Goal: Information Seeking & Learning: Find contact information

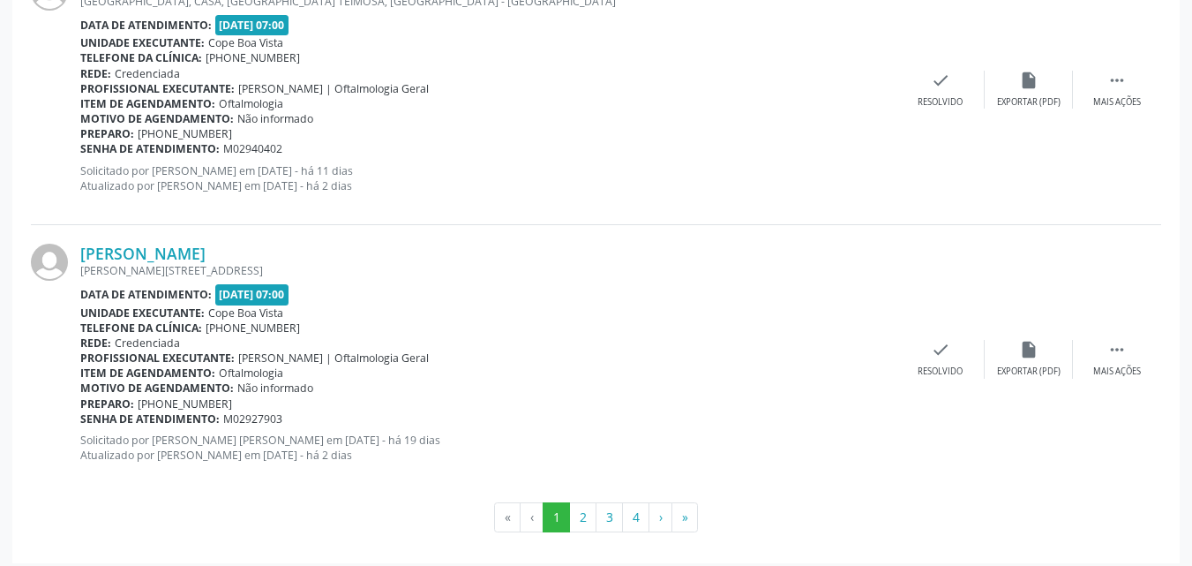
scroll to position [4087, 0]
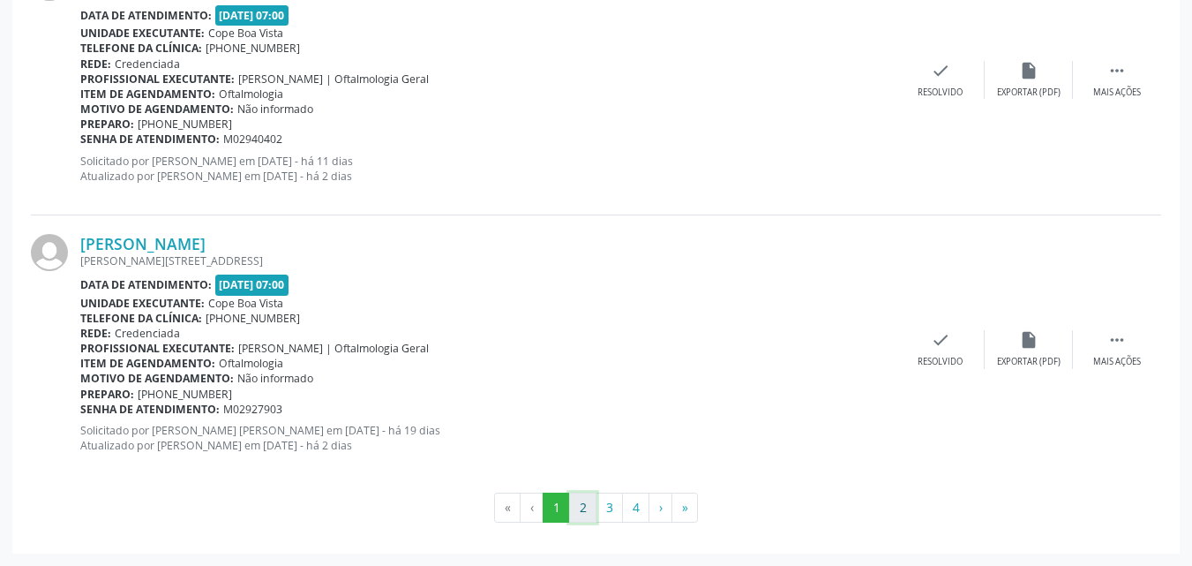
click at [580, 512] on button "2" at bounding box center [582, 507] width 27 height 30
click at [97, 399] on b "Preparo:" at bounding box center [107, 393] width 54 height 15
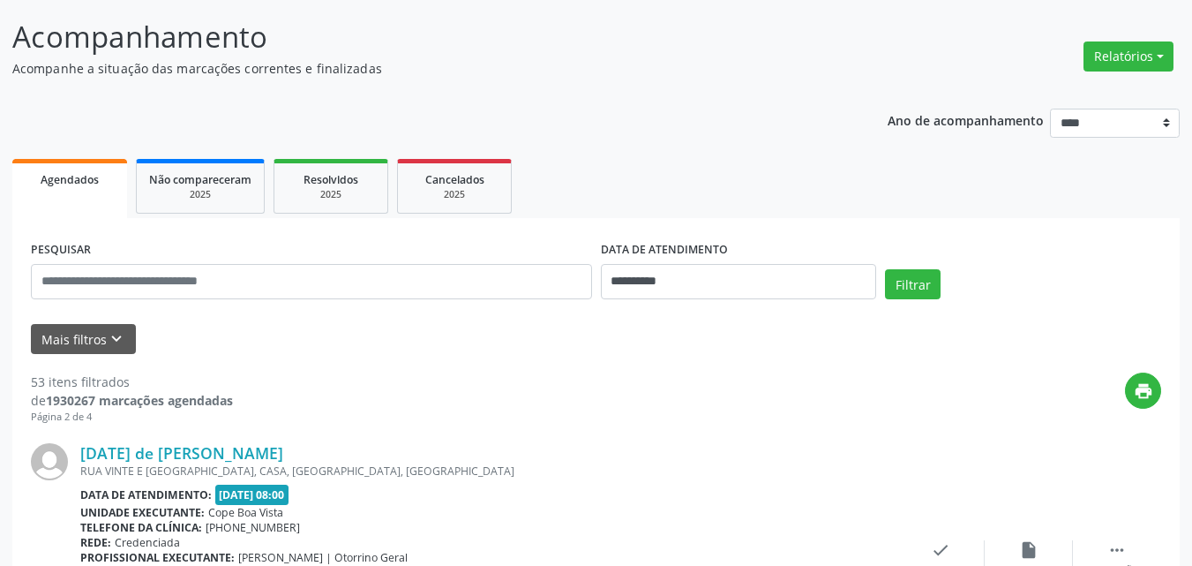
scroll to position [28, 0]
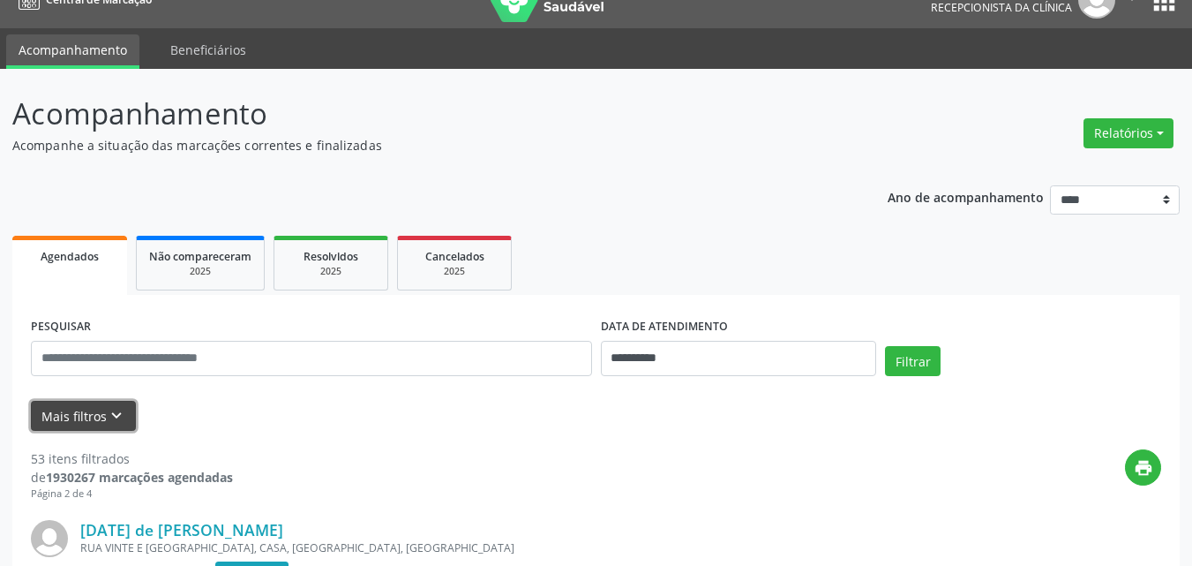
click at [126, 403] on button "Mais filtros keyboard_arrow_down" at bounding box center [83, 416] width 105 height 31
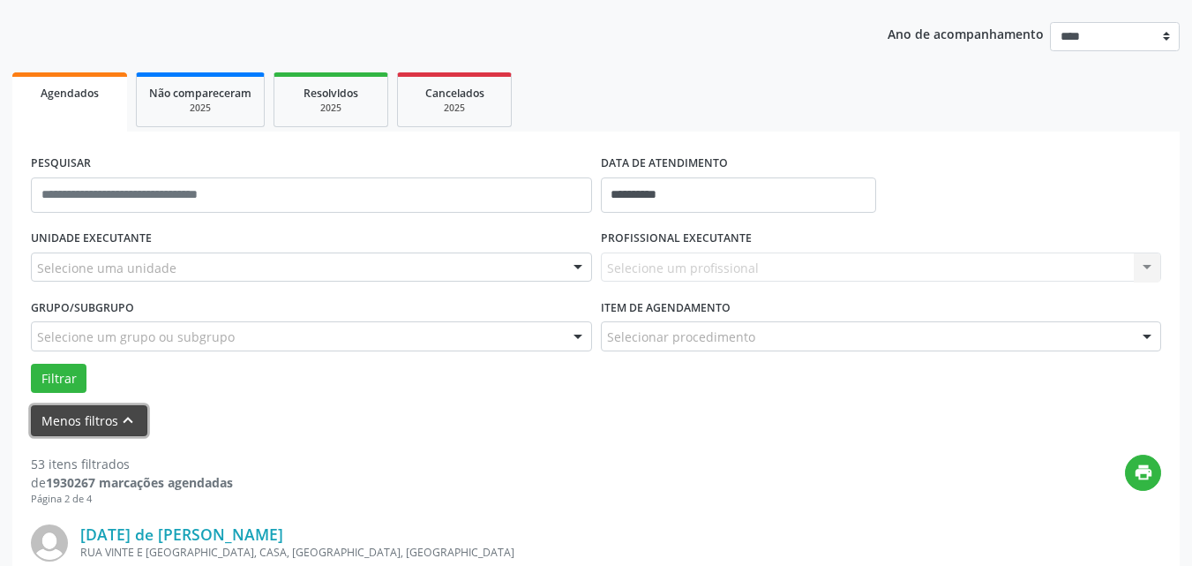
scroll to position [205, 0]
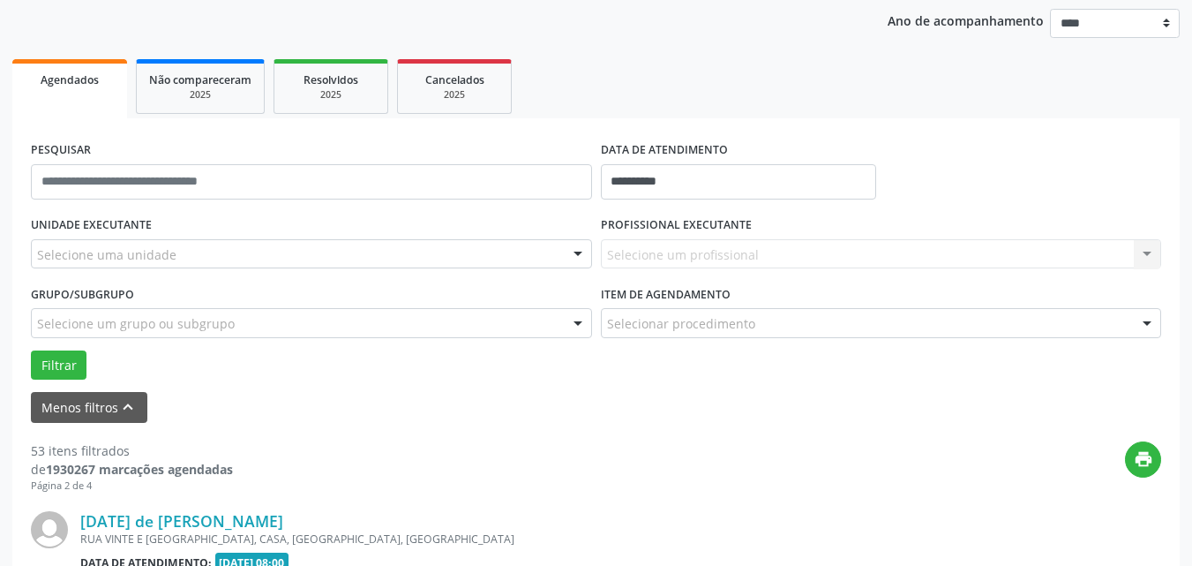
click at [246, 257] on div "Selecione uma unidade" at bounding box center [311, 254] width 561 height 30
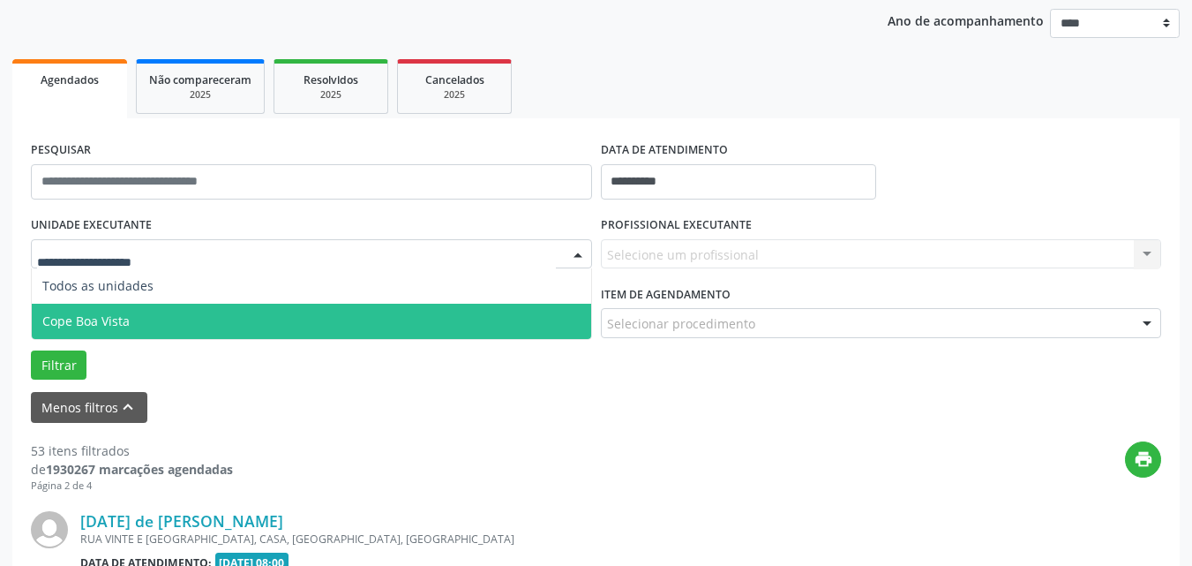
click at [152, 319] on span "Cope Boa Vista" at bounding box center [311, 321] width 559 height 35
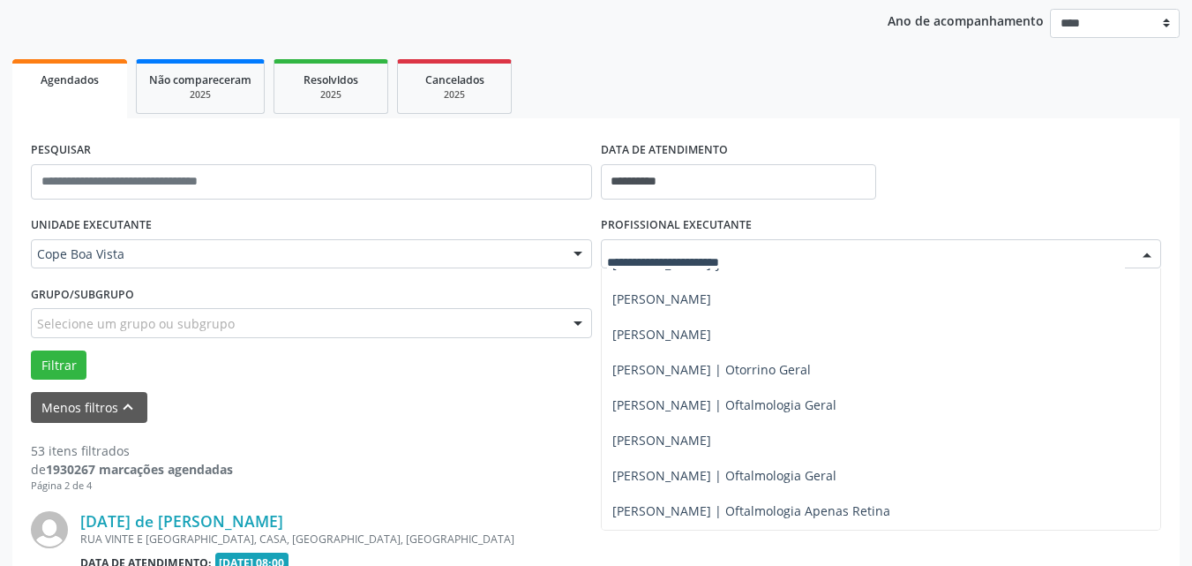
scroll to position [441, 0]
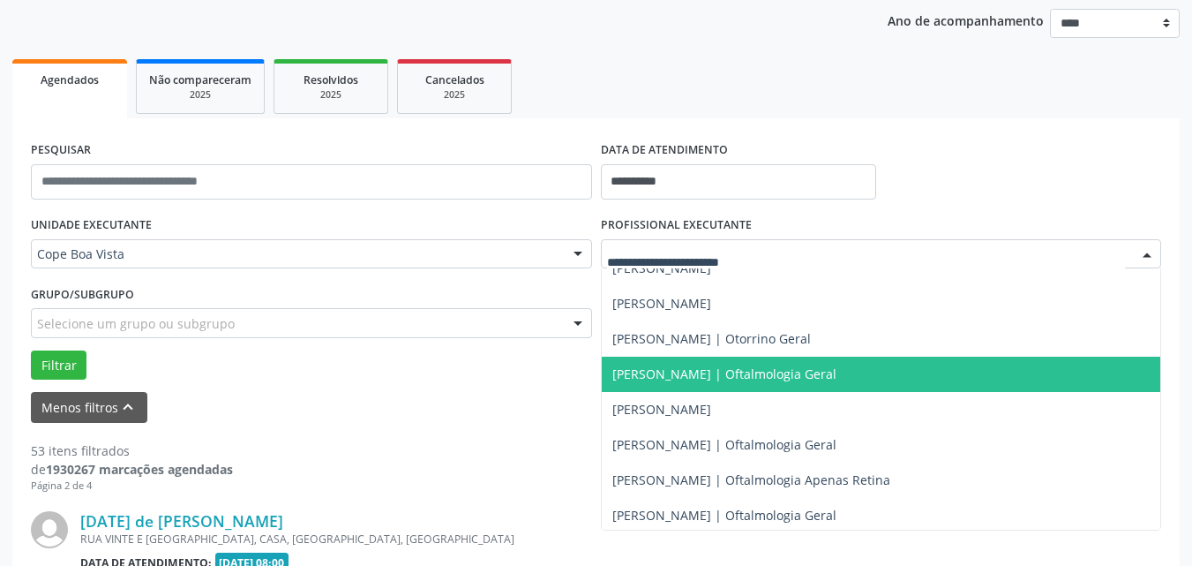
click at [720, 361] on span "[PERSON_NAME] | Oftalmologia Geral" at bounding box center [881, 373] width 559 height 35
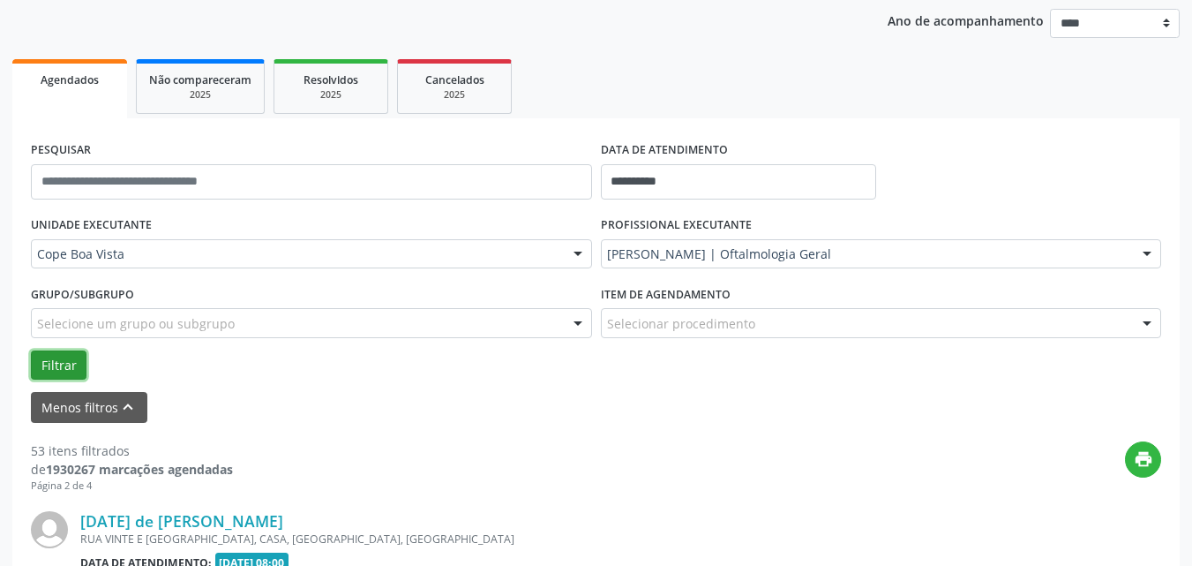
click at [71, 357] on button "Filtrar" at bounding box center [59, 365] width 56 height 30
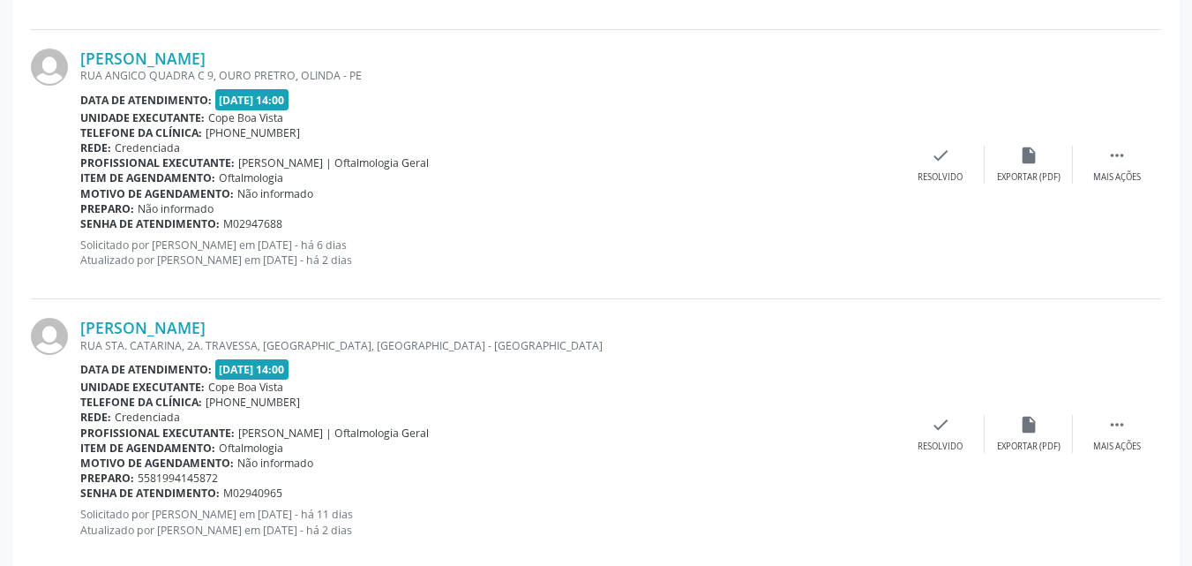
scroll to position [3646, 0]
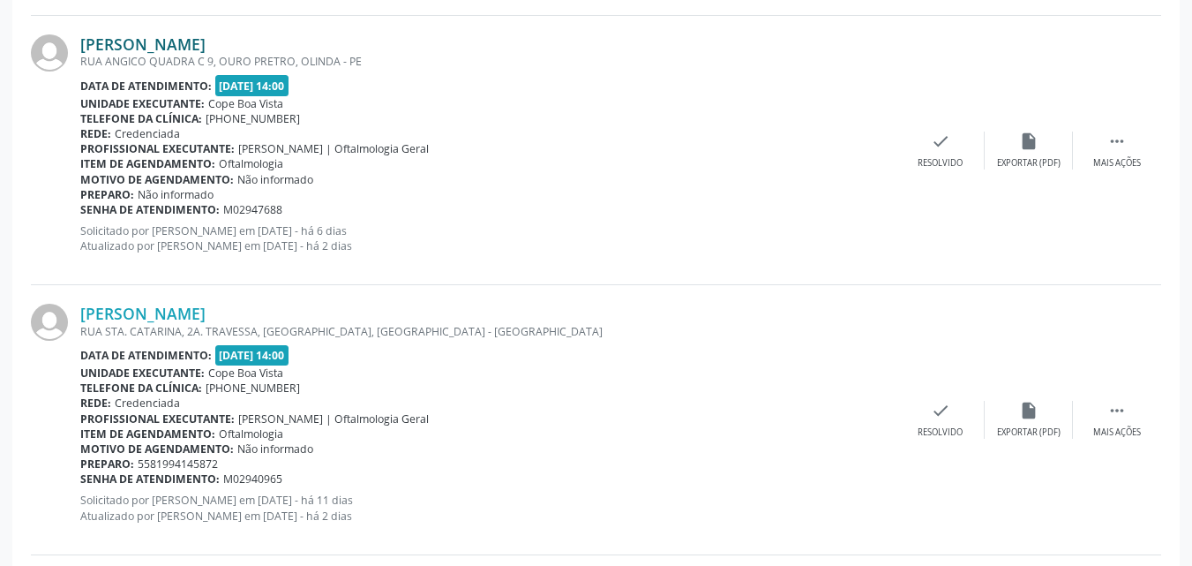
click at [206, 42] on link "[PERSON_NAME]" at bounding box center [142, 43] width 125 height 19
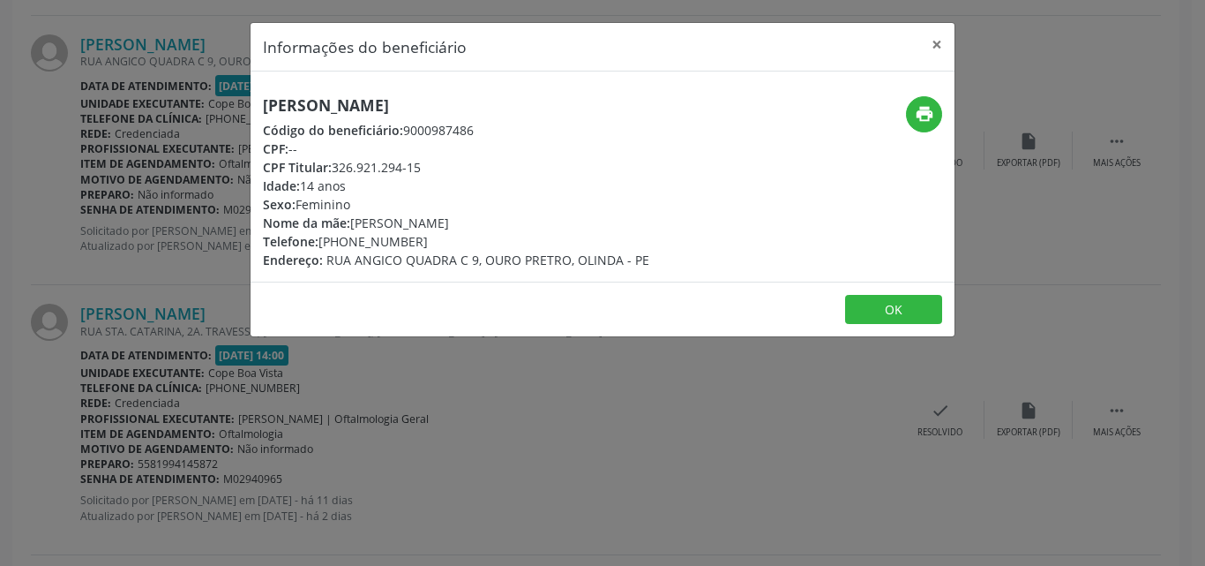
click at [385, 101] on h5 "[PERSON_NAME]" at bounding box center [456, 105] width 386 height 19
copy div "[PERSON_NAME]"
copy div "81) 98661-9598"
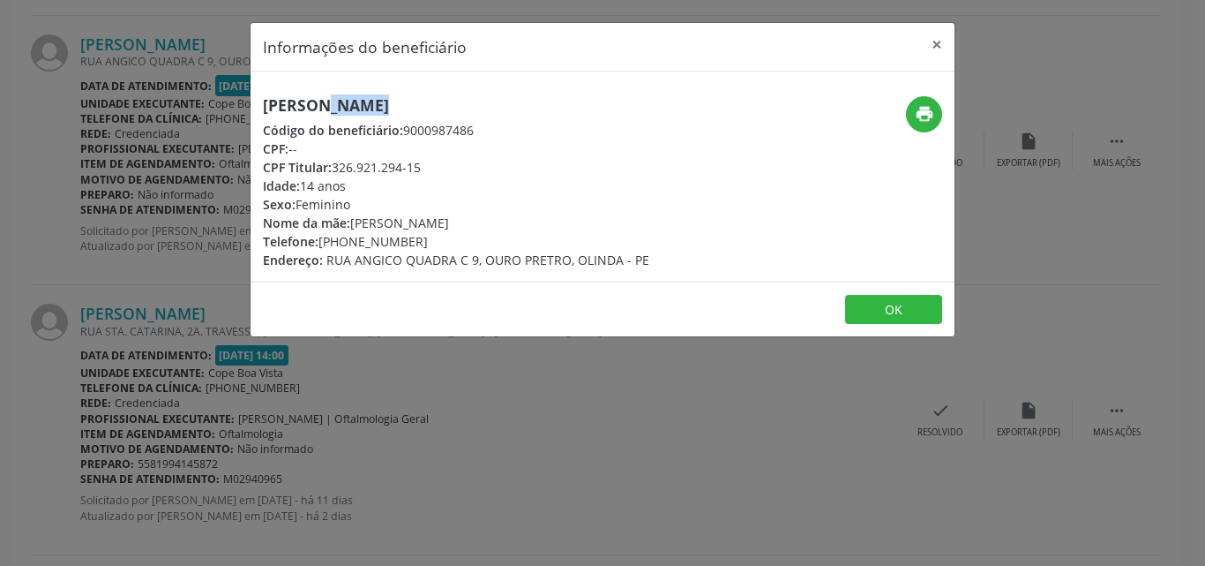
drag, startPoint x: 339, startPoint y: 245, endPoint x: 431, endPoint y: 247, distance: 92.7
click at [431, 247] on div "Telefone: [PHONE_NUMBER]" at bounding box center [456, 241] width 386 height 19
drag, startPoint x: 281, startPoint y: 348, endPoint x: 251, endPoint y: 344, distance: 30.2
click at [280, 349] on div "Informações do beneficiário × [PERSON_NAME] Código do beneficiário: 9000987486 …" at bounding box center [602, 283] width 1205 height 566
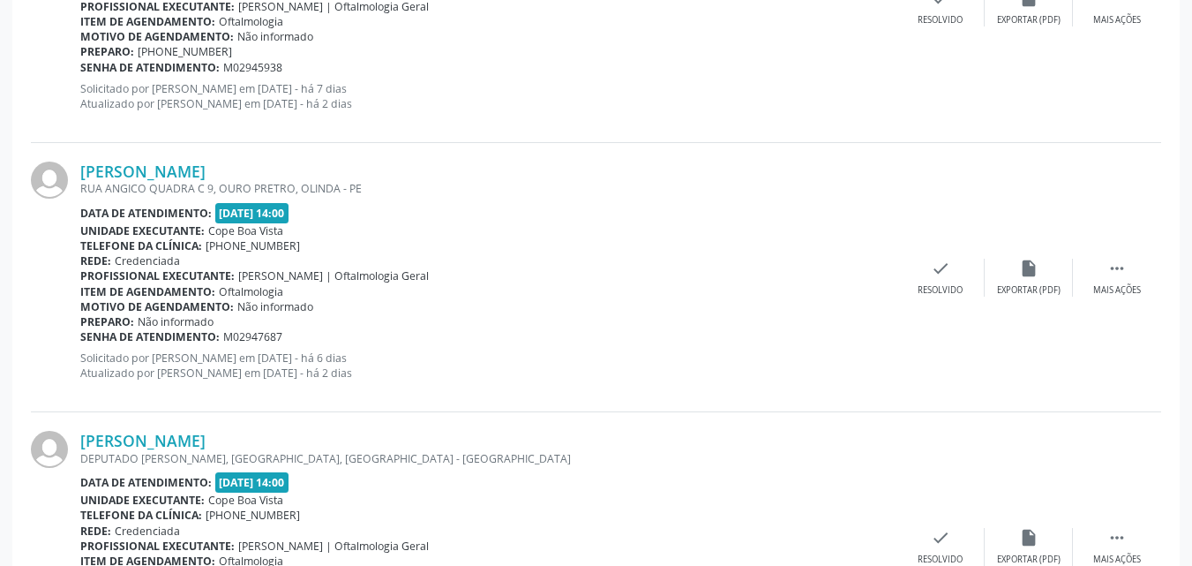
scroll to position [1608, 0]
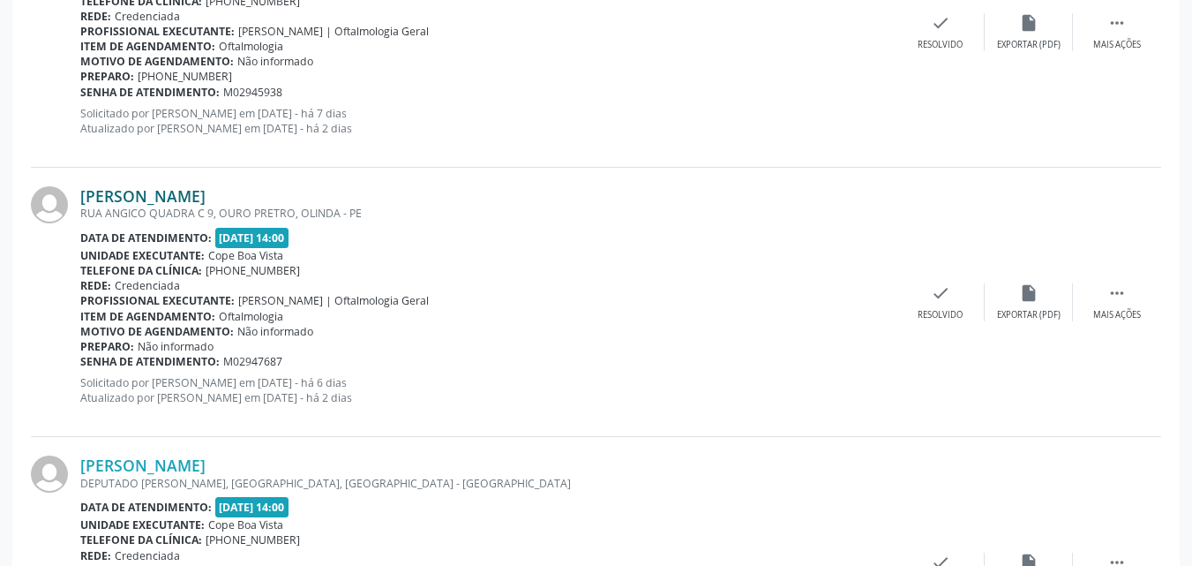
click at [203, 202] on link "[PERSON_NAME]" at bounding box center [142, 195] width 125 height 19
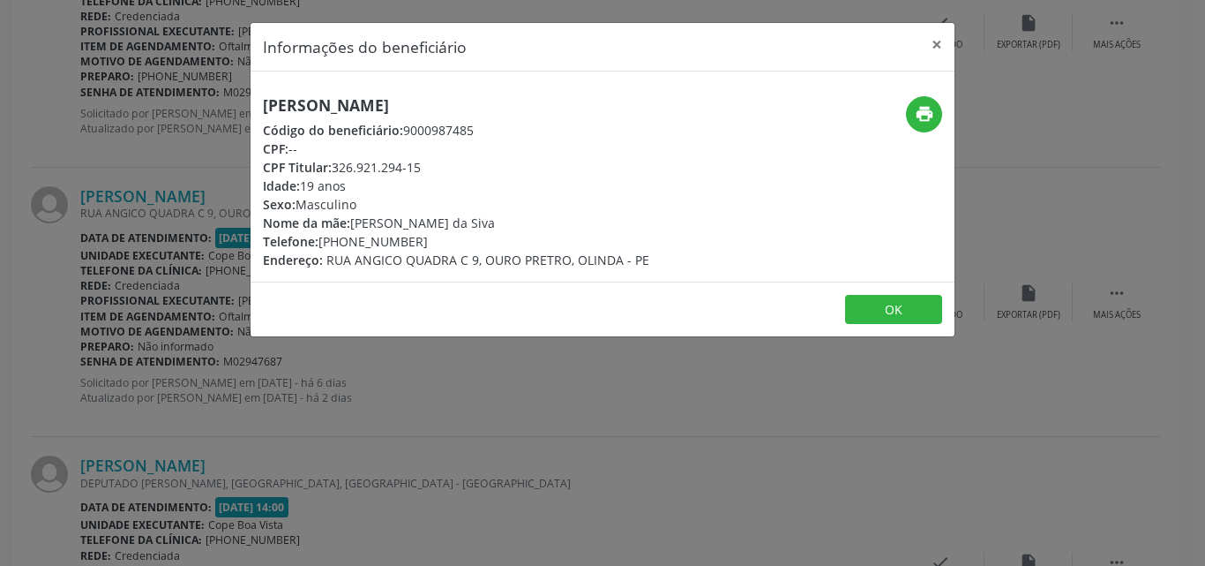
click at [312, 124] on span "Código do beneficiário:" at bounding box center [333, 130] width 140 height 17
click at [313, 122] on span "Código do beneficiário:" at bounding box center [333, 130] width 140 height 17
click at [328, 100] on h5 "[PERSON_NAME]" at bounding box center [456, 105] width 386 height 19
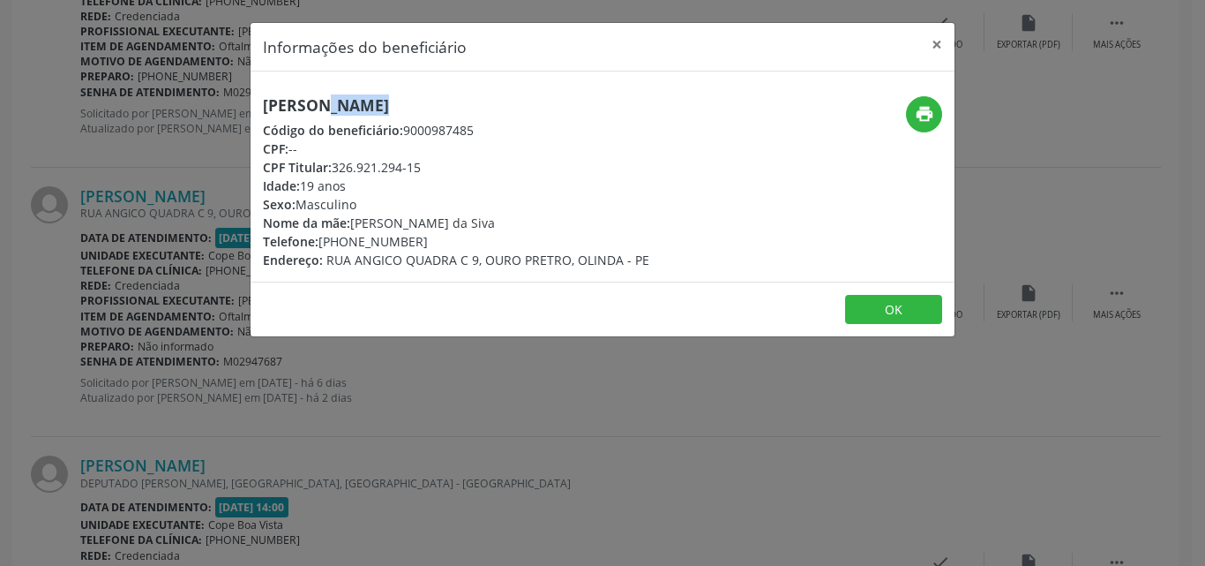
copy div "[PERSON_NAME]"
copy div "81) 99827-3029"
drag, startPoint x: 325, startPoint y: 247, endPoint x: 418, endPoint y: 246, distance: 93.5
click at [418, 246] on div "Telefone: [PHONE_NUMBER]" at bounding box center [456, 241] width 386 height 19
click at [196, 332] on div "Informações do beneficiário × [PERSON_NAME] Código do beneficiário: 9000987485 …" at bounding box center [602, 283] width 1205 height 566
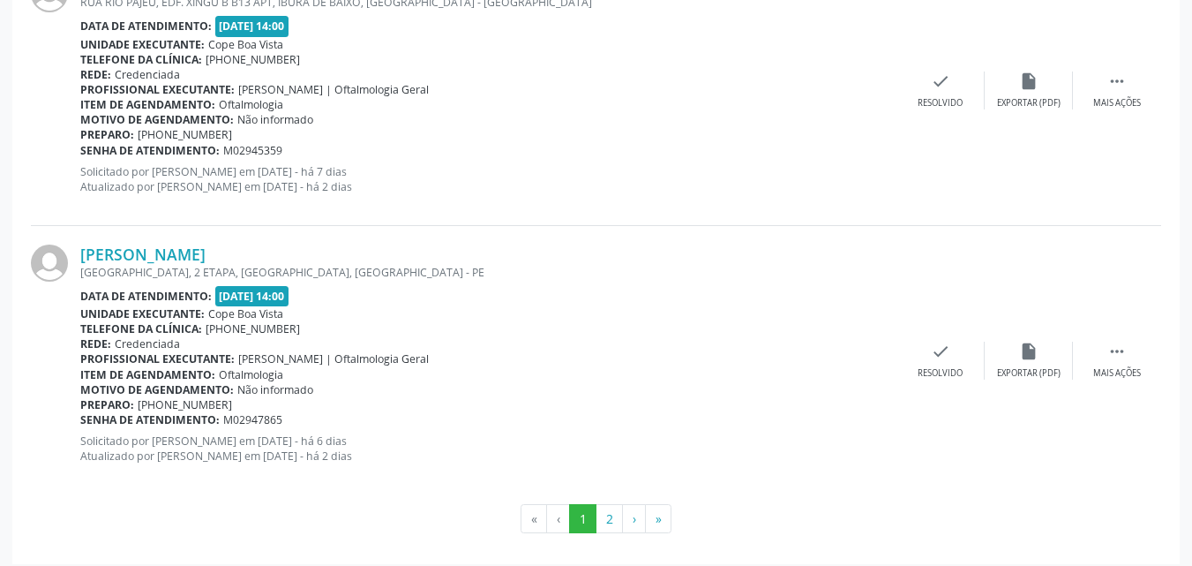
scroll to position [4254, 0]
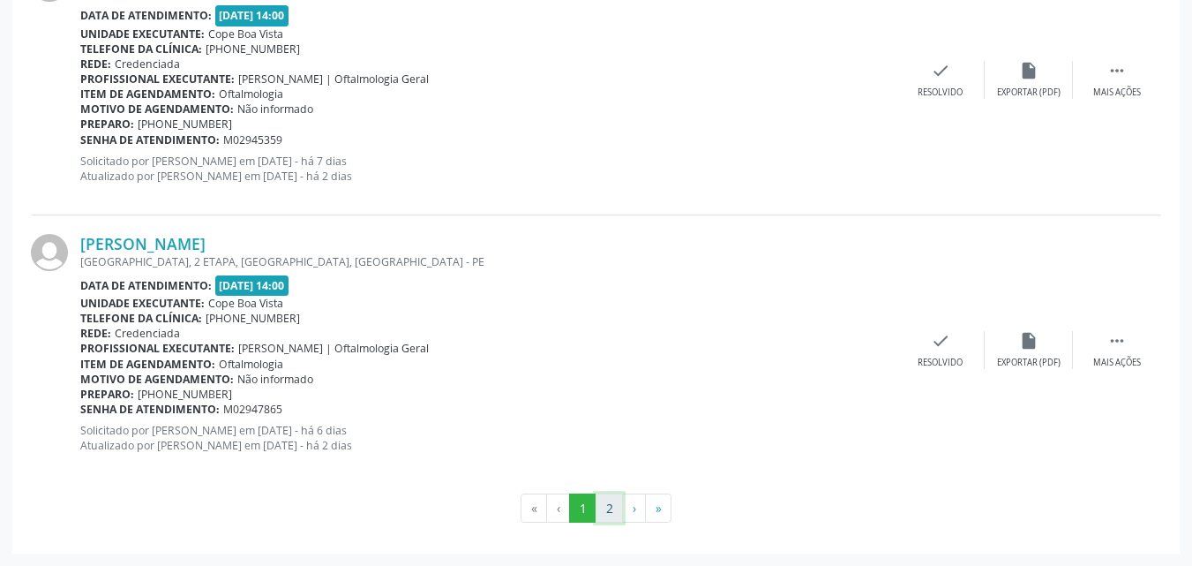
click at [617, 511] on button "2" at bounding box center [609, 508] width 27 height 30
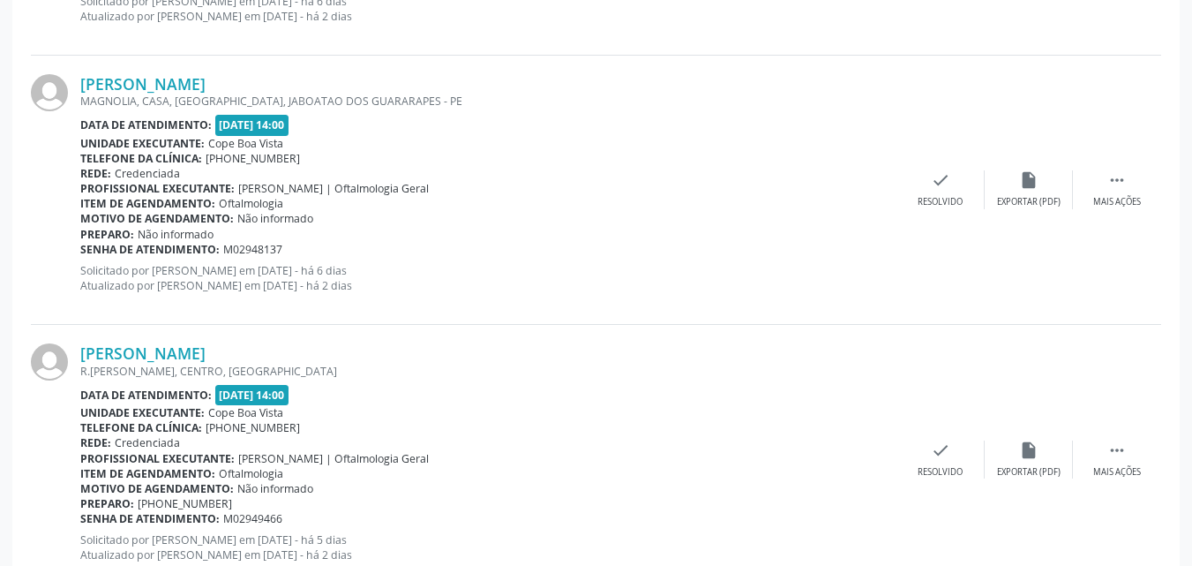
scroll to position [1021, 0]
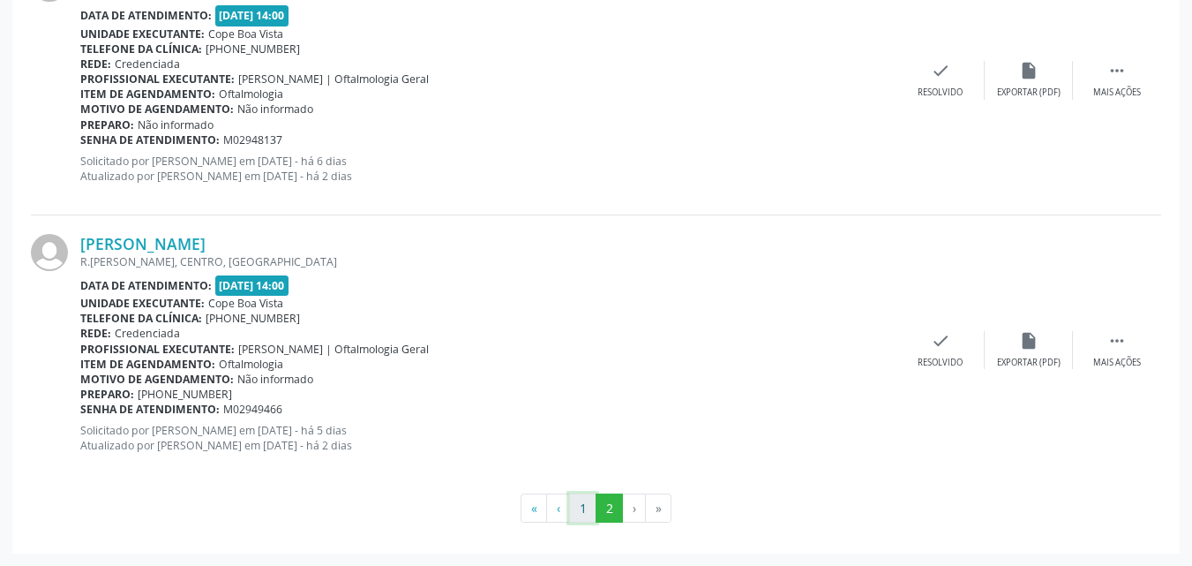
click at [588, 516] on button "1" at bounding box center [582, 508] width 27 height 30
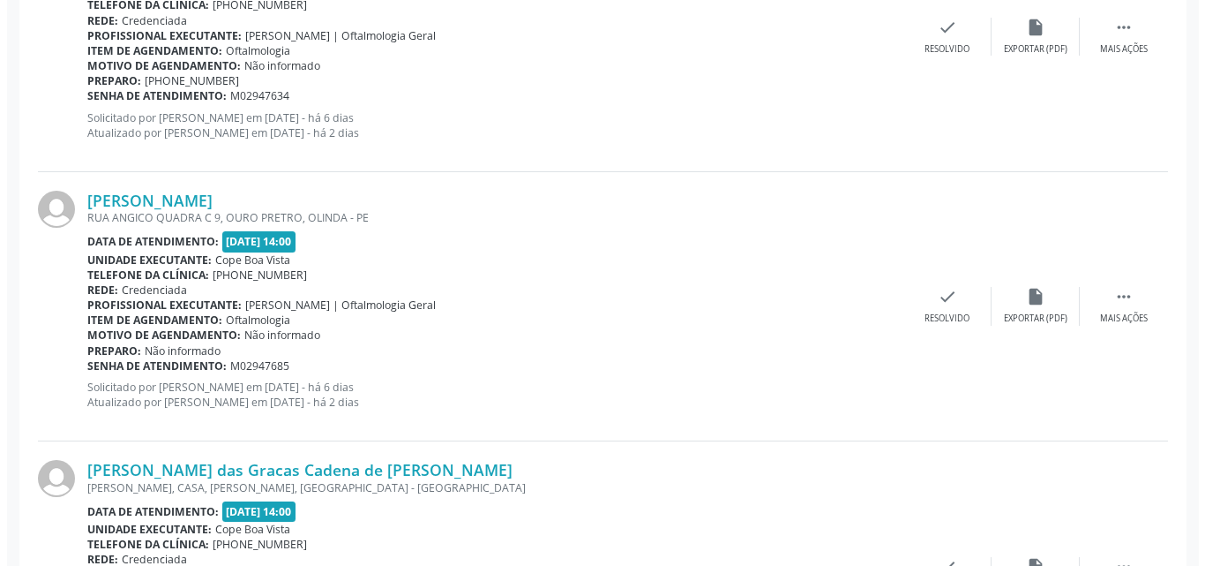
scroll to position [794, 0]
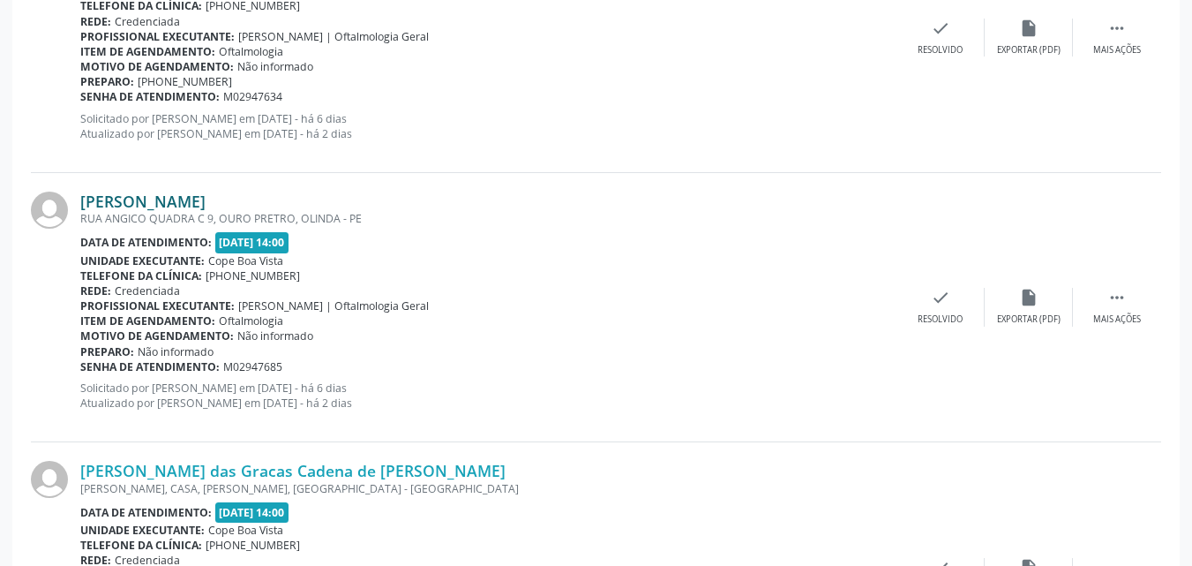
click at [166, 197] on link "[PERSON_NAME]" at bounding box center [142, 200] width 125 height 19
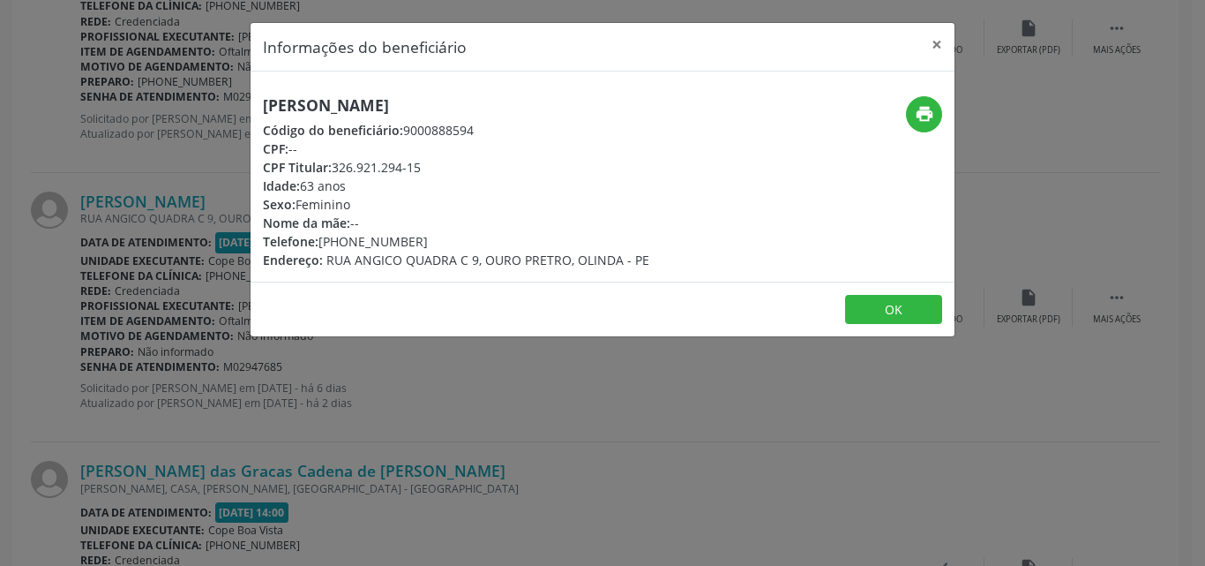
click at [346, 122] on span "Código do beneficiário:" at bounding box center [333, 130] width 140 height 17
click at [352, 107] on h5 "[PERSON_NAME]" at bounding box center [456, 105] width 386 height 19
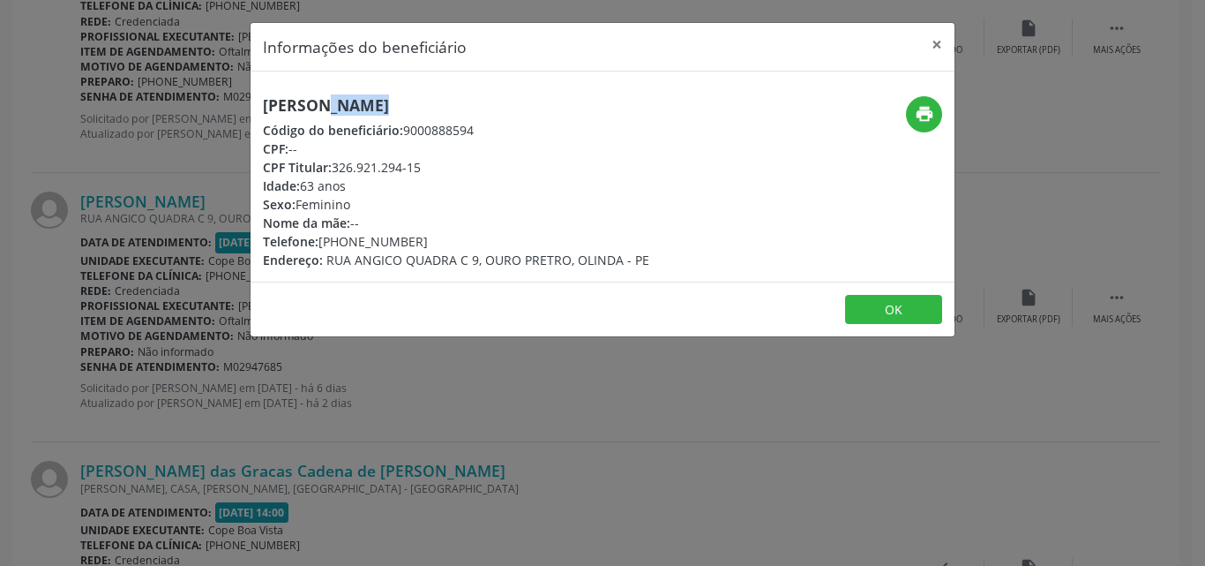
copy div "[PERSON_NAME]"
click at [352, 107] on h5 "[PERSON_NAME]" at bounding box center [456, 105] width 386 height 19
copy div "81) 98661-9598"
drag, startPoint x: 324, startPoint y: 244, endPoint x: 439, endPoint y: 247, distance: 115.6
click at [439, 248] on div "Telefone: [PHONE_NUMBER]" at bounding box center [456, 241] width 386 height 19
